Goal: Navigation & Orientation: Find specific page/section

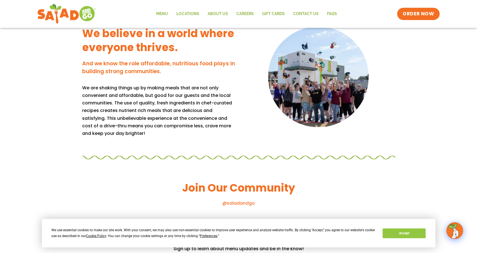
scroll to position [578, 0]
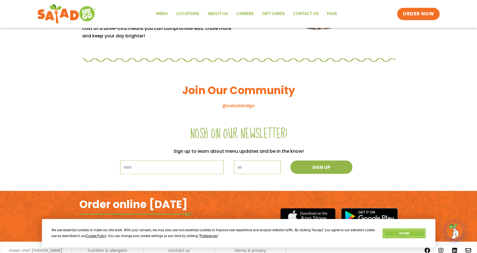
click at [409, 235] on button "Accept" at bounding box center [404, 234] width 43 height 10
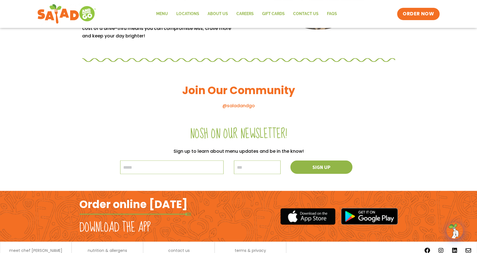
scroll to position [601, 0]
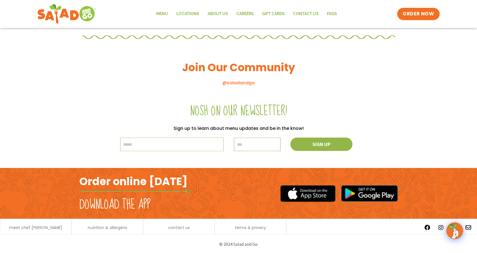
click at [268, 141] on input "text" at bounding box center [257, 145] width 47 height 14
drag, startPoint x: 166, startPoint y: 154, endPoint x: 185, endPoint y: 141, distance: 23.0
click at [167, 154] on div "Nosh on our newsletter! Sign up to learn about menu updates and be in the know!…" at bounding box center [238, 131] width 313 height 73
click at [187, 138] on input "email" at bounding box center [171, 145] width 103 height 14
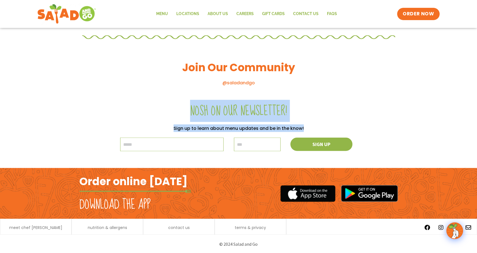
drag, startPoint x: 182, startPoint y: 112, endPoint x: 365, endPoint y: 121, distance: 182.9
click at [365, 121] on div "Nosh on our newsletter! Sign up to learn about menu updates and be in the know!…" at bounding box center [238, 131] width 313 height 73
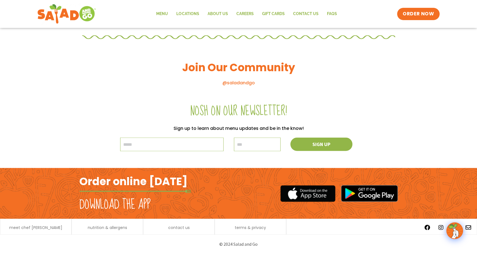
click at [368, 119] on div "Nosh on our newsletter! Sign up to learn about menu updates and be in the know!…" at bounding box center [238, 131] width 313 height 73
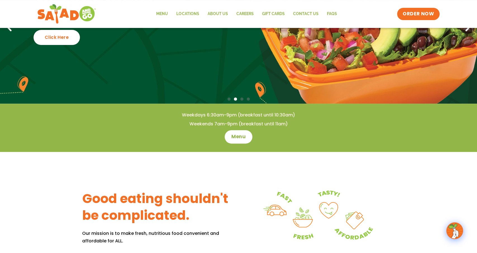
scroll to position [0, 0]
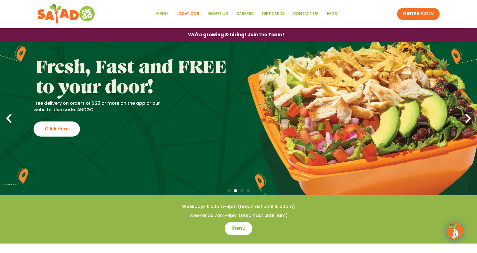
click at [192, 15] on link "Locations" at bounding box center [187, 14] width 31 height 13
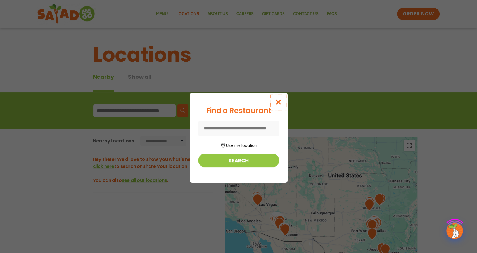
click at [282, 100] on icon "Close modal" at bounding box center [278, 102] width 7 height 6
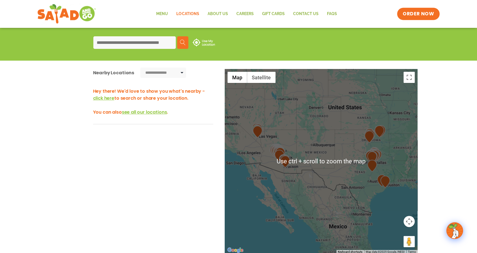
scroll to position [87, 0]
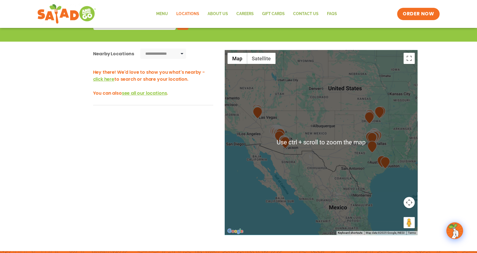
click at [366, 141] on div at bounding box center [321, 142] width 193 height 185
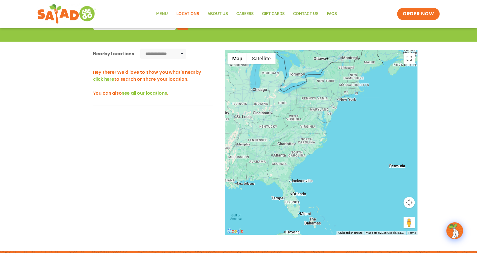
drag, startPoint x: 400, startPoint y: 143, endPoint x: 198, endPoint y: 162, distance: 202.3
click at [225, 162] on div "Use ctrl + scroll to zoom the map" at bounding box center [321, 142] width 193 height 185
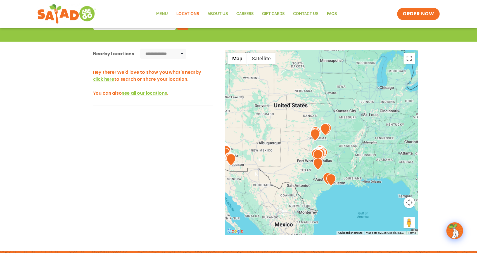
drag, startPoint x: 249, startPoint y: 166, endPoint x: 408, endPoint y: 165, distance: 158.6
click at [408, 165] on div at bounding box center [321, 142] width 193 height 185
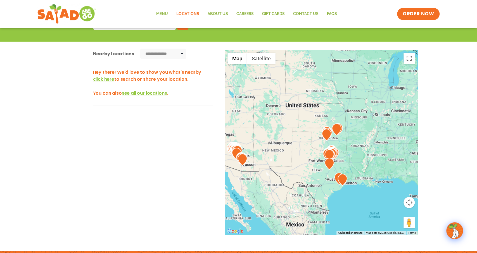
drag, startPoint x: 148, startPoint y: 43, endPoint x: 156, endPoint y: 55, distance: 13.9
click at [148, 44] on div "**********" at bounding box center [238, 149] width 305 height 215
drag, startPoint x: 164, startPoint y: 60, endPoint x: 175, endPoint y: 48, distance: 16.4
click at [164, 60] on div "**********" at bounding box center [153, 55] width 120 height 13
click at [175, 48] on div "**********" at bounding box center [238, 149] width 305 height 215
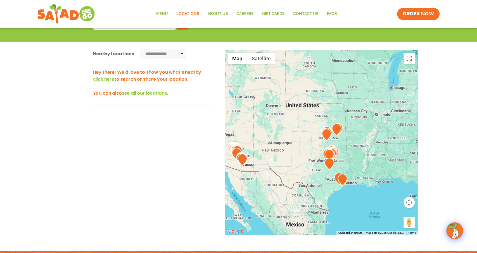
click at [140, 49] on select "**********" at bounding box center [163, 54] width 46 height 10
click at [176, 116] on div "Hey there! We'd love to show you what's nearby - click here to search or share …" at bounding box center [153, 155] width 120 height 187
click at [330, 149] on img at bounding box center [330, 155] width 10 height 12
click at [329, 155] on img at bounding box center [330, 156] width 10 height 12
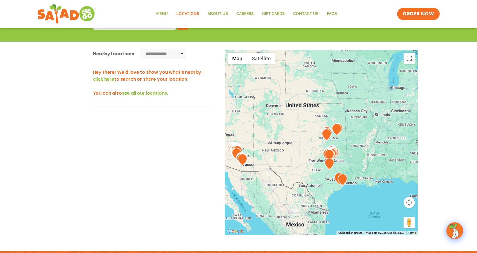
click at [420, 208] on div "← Move left → Move right ↑ Move up ↓ Move down + Zoom in - Zoom out Home Jump l…" at bounding box center [238, 153] width 375 height 207
click at [412, 206] on button "Map camera controls" at bounding box center [409, 202] width 11 height 11
click at [395, 189] on button "Zoom in" at bounding box center [395, 188] width 11 height 11
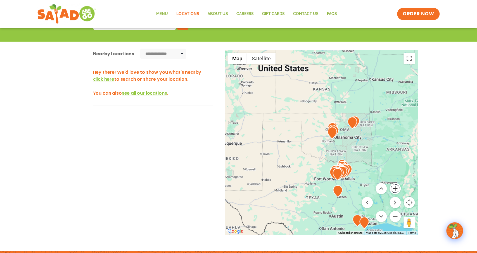
click at [395, 189] on button "Zoom in" at bounding box center [395, 188] width 11 height 11
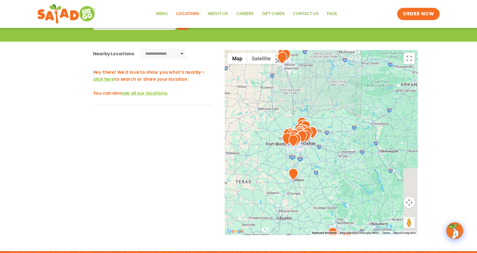
drag, startPoint x: 305, startPoint y: 195, endPoint x: 242, endPoint y: 122, distance: 96.2
click at [242, 122] on div at bounding box center [321, 142] width 193 height 185
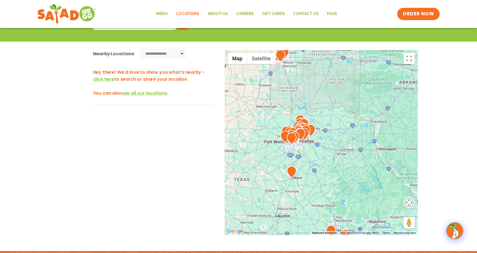
click at [408, 203] on button "Map camera controls" at bounding box center [409, 202] width 11 height 11
click at [396, 189] on button "Zoom in" at bounding box center [395, 188] width 11 height 11
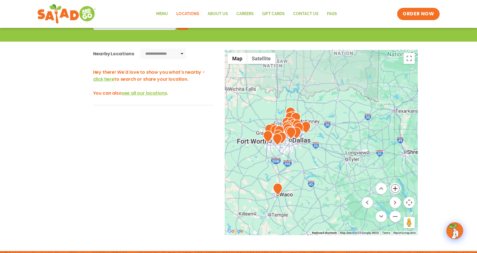
click at [396, 189] on button "Zoom in" at bounding box center [395, 188] width 11 height 11
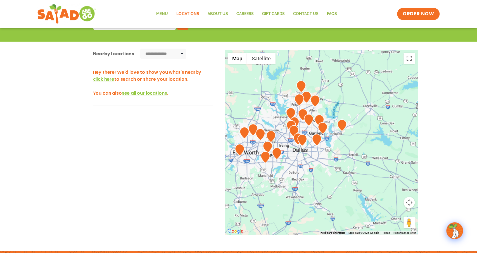
drag, startPoint x: 274, startPoint y: 134, endPoint x: 342, endPoint y: 150, distance: 70.4
click at [342, 150] on div at bounding box center [321, 142] width 193 height 185
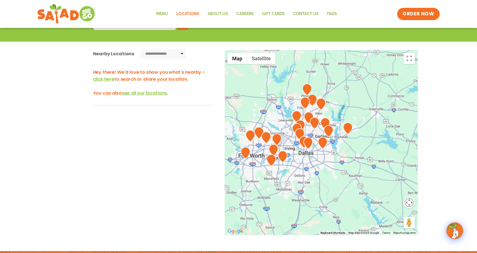
click at [413, 207] on button "Map camera controls" at bounding box center [409, 202] width 11 height 11
click at [396, 190] on button "Zoom in" at bounding box center [395, 188] width 11 height 11
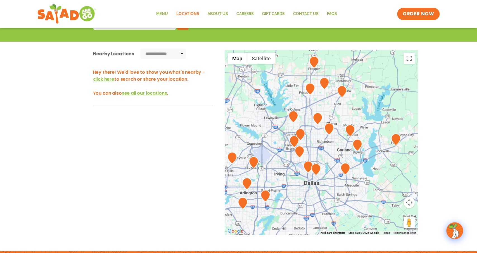
drag, startPoint x: 324, startPoint y: 97, endPoint x: 341, endPoint y: 113, distance: 23.4
click at [341, 113] on div at bounding box center [321, 142] width 193 height 185
click at [410, 201] on button "Map camera controls" at bounding box center [409, 202] width 11 height 11
click at [397, 189] on button "Zoom in" at bounding box center [395, 188] width 11 height 11
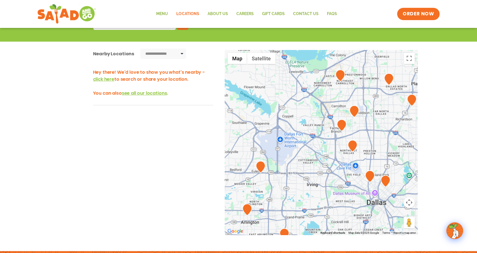
drag, startPoint x: 254, startPoint y: 167, endPoint x: 330, endPoint y: 146, distance: 79.1
click at [330, 146] on div at bounding box center [321, 142] width 193 height 185
click at [351, 112] on img at bounding box center [355, 111] width 10 height 12
click at [341, 128] on img at bounding box center [342, 125] width 10 height 12
click at [357, 146] on img at bounding box center [353, 146] width 10 height 12
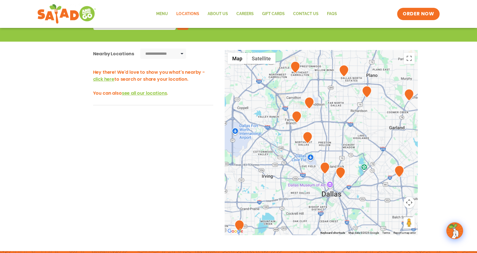
drag, startPoint x: 309, startPoint y: 179, endPoint x: 255, endPoint y: 171, distance: 54.3
click at [255, 173] on div at bounding box center [321, 142] width 193 height 185
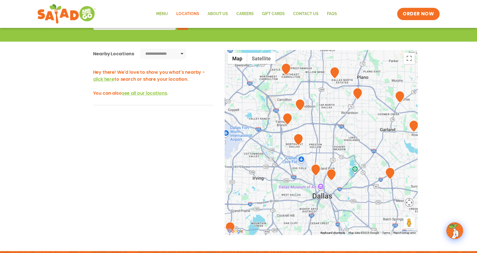
click at [411, 202] on button "Map camera controls" at bounding box center [409, 202] width 11 height 11
click at [394, 201] on button "Move right" at bounding box center [395, 202] width 11 height 11
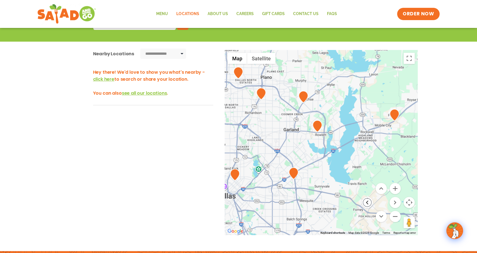
click at [368, 202] on button "Move left" at bounding box center [367, 202] width 11 height 11
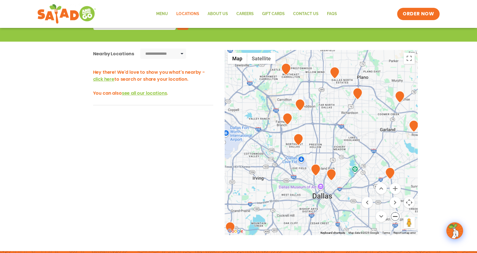
click at [397, 216] on button "Zoom out" at bounding box center [395, 216] width 11 height 11
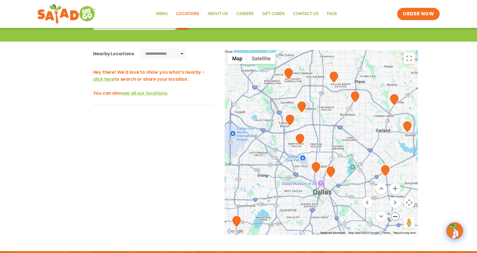
click at [397, 215] on button "Zoom out" at bounding box center [395, 216] width 11 height 11
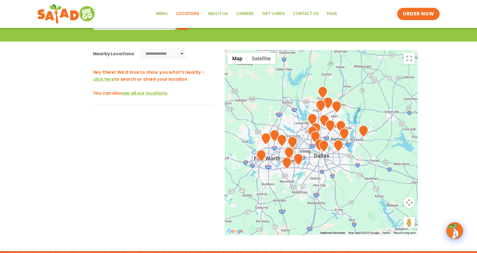
click at [449, 124] on div "**********" at bounding box center [238, 149] width 477 height 215
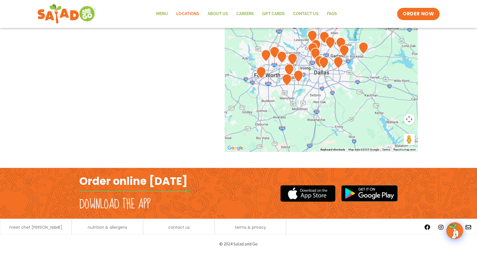
scroll to position [0, 0]
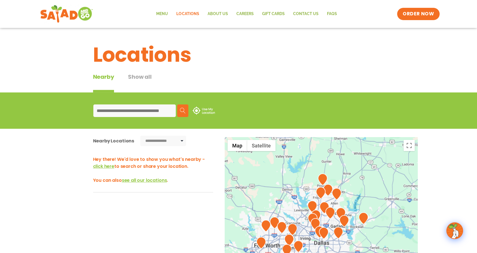
click at [62, 9] on img at bounding box center [66, 14] width 53 height 20
